Goal: Task Accomplishment & Management: Manage account settings

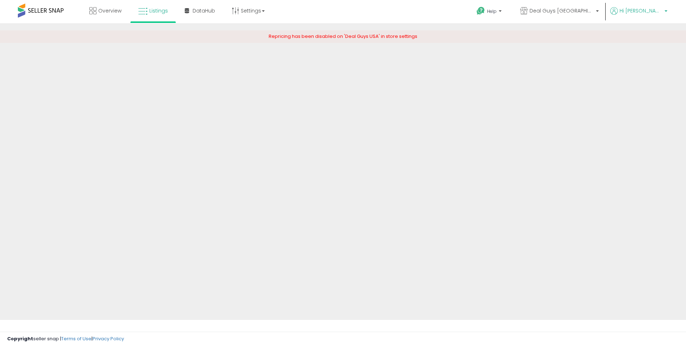
click at [640, 9] on span "Hi [PERSON_NAME]" at bounding box center [641, 10] width 43 height 7
click at [646, 12] on span "Hi [PERSON_NAME]" at bounding box center [641, 10] width 43 height 7
click at [644, 9] on span "Hi [PERSON_NAME]" at bounding box center [641, 10] width 43 height 7
click at [638, 11] on span "Hi [PERSON_NAME]" at bounding box center [641, 10] width 43 height 7
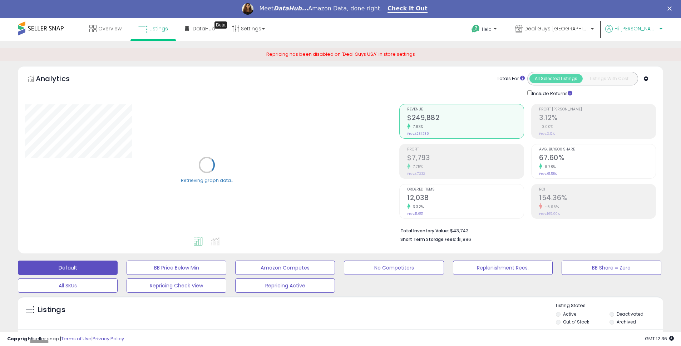
click at [653, 30] on span "Hi [PERSON_NAME]" at bounding box center [636, 28] width 43 height 7
click at [636, 91] on link "Stop impersonating" at bounding box center [632, 93] width 46 height 7
